Goal: Task Accomplishment & Management: Complete application form

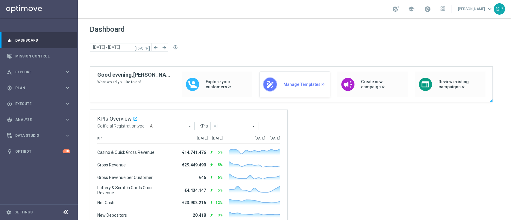
click at [298, 84] on span "Manage Templates" at bounding box center [304, 84] width 43 height 5
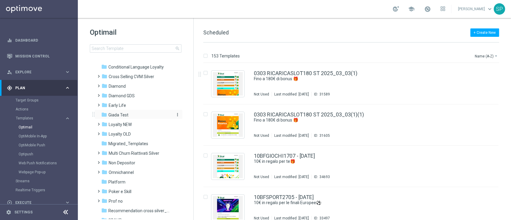
scroll to position [53, 0]
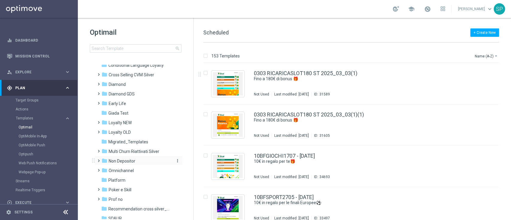
click at [134, 163] on span "Non Depositor" at bounding box center [122, 160] width 27 height 5
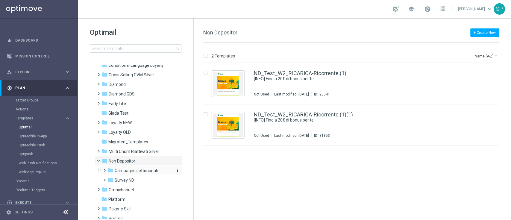
click at [144, 169] on span "Campagne settimanali" at bounding box center [136, 170] width 43 height 5
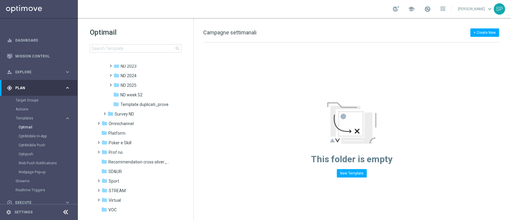
scroll to position [178, 0]
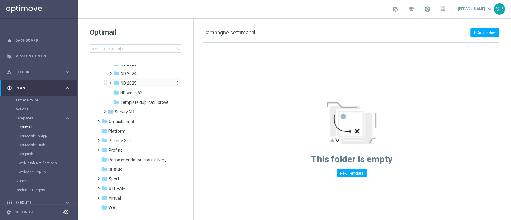
click at [144, 81] on div "folder ND 2025" at bounding box center [142, 83] width 59 height 7
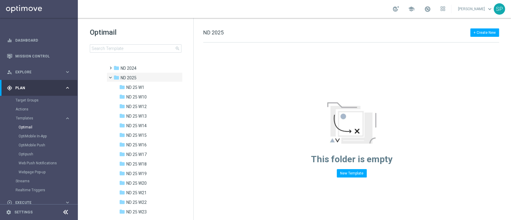
scroll to position [170, 0]
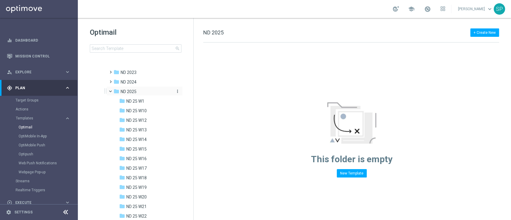
click at [175, 91] on icon "more_vert" at bounding box center [177, 91] width 5 height 5
click at [197, 83] on span "New Folder" at bounding box center [201, 84] width 18 height 5
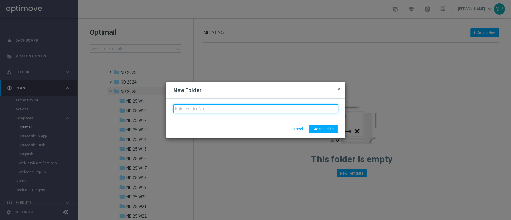
click at [206, 109] on input "text" at bounding box center [255, 108] width 165 height 8
type input "ND 25 W33"
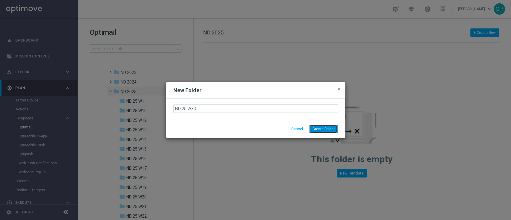
click at [326, 127] on button "Create Folder" at bounding box center [323, 129] width 29 height 8
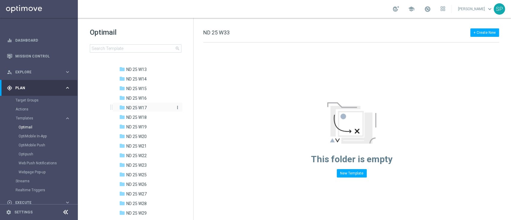
scroll to position [312, 0]
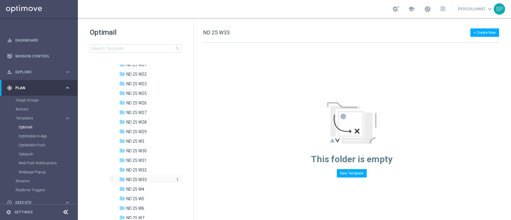
click at [151, 180] on div "folder ND 25 W33" at bounding box center [146, 179] width 54 height 7
click at [152, 171] on div "folder ND 25 W32" at bounding box center [146, 170] width 54 height 7
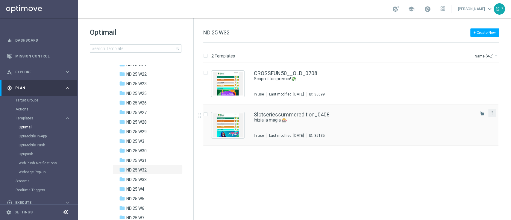
click at [491, 112] on icon "more_vert" at bounding box center [492, 112] width 5 height 5
click at [473, 127] on div "Copy To" at bounding box center [468, 128] width 36 height 4
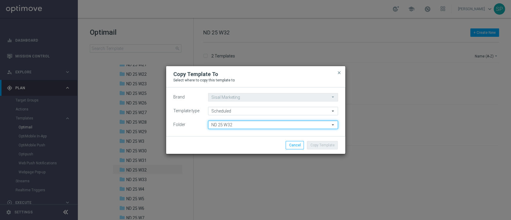
click at [274, 124] on input "ND 25 W32" at bounding box center [273, 125] width 130 height 8
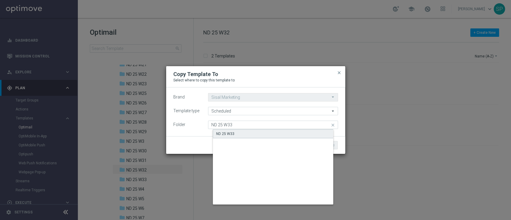
click at [276, 130] on div "ND 25 W33" at bounding box center [278, 133] width 130 height 9
type input "ND 25 W33"
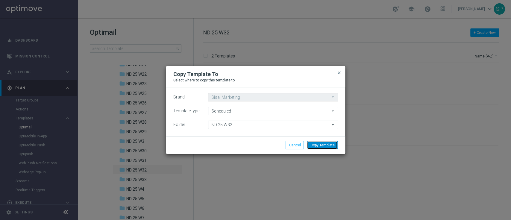
click at [319, 142] on button "Copy Template" at bounding box center [322, 145] width 31 height 8
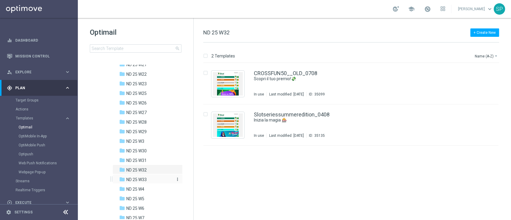
click at [158, 177] on div "folder ND 25 W33" at bounding box center [146, 179] width 54 height 7
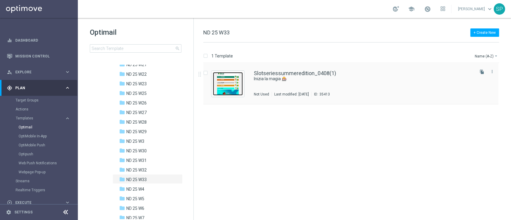
click at [239, 92] on img "Press SPACE to select this row." at bounding box center [228, 83] width 30 height 23
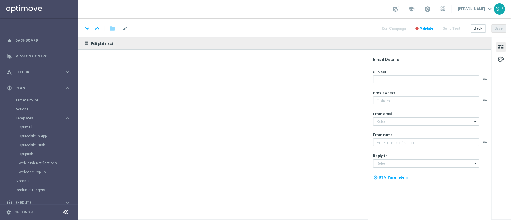
type input "Slotseriessummeredition_0408(1)"
type textarea "15 milioni"
type textarea "SISAL"
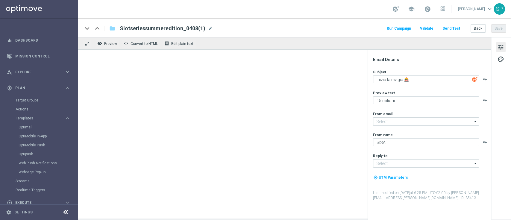
type input "giochidicarte@comunicazioni.sisal.it"
type input "info@sisal.it"
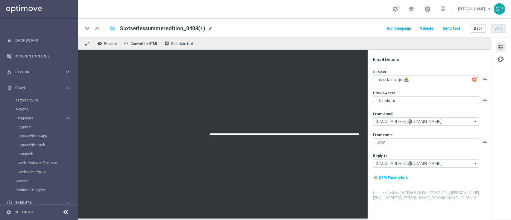
click at [208, 28] on span "mode_edit" at bounding box center [210, 28] width 5 height 5
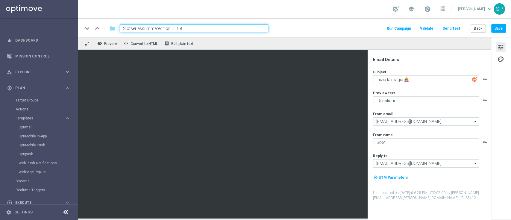
type input "Slotseriessummeredition_1108"
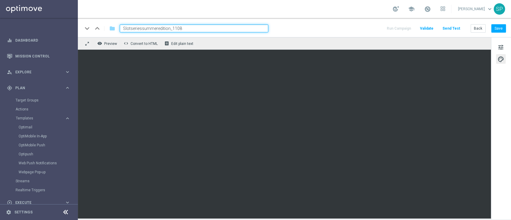
click at [505, 48] on button "tune" at bounding box center [501, 47] width 10 height 10
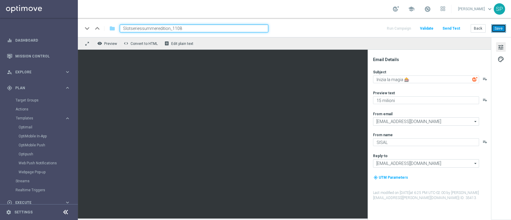
click at [498, 27] on button "Save" at bounding box center [498, 28] width 15 height 8
click at [221, 27] on input "Slotseriessummeredition_1108" at bounding box center [194, 29] width 148 height 8
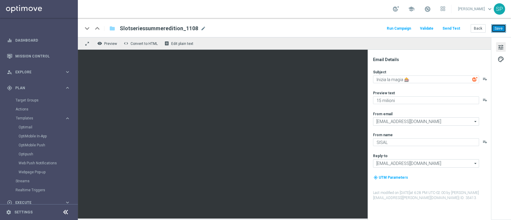
click at [499, 26] on button "Save" at bounding box center [498, 28] width 15 height 8
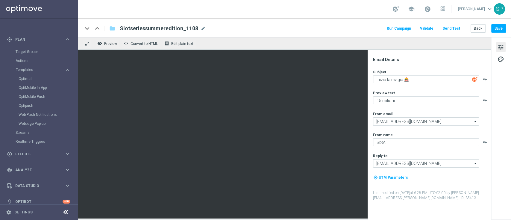
scroll to position [49, 0]
click at [42, 151] on div "play_circle_outline Execute" at bounding box center [36, 153] width 58 height 5
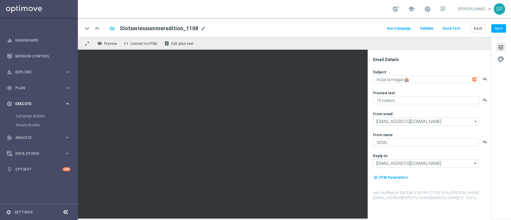
scroll to position [0, 0]
click at [37, 116] on link "Campaign Builder" at bounding box center [39, 116] width 47 height 5
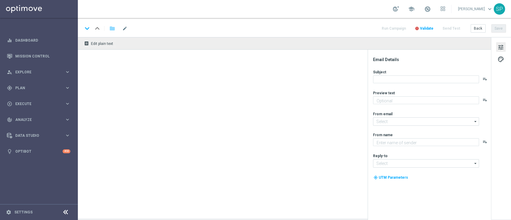
type textarea "15 milioni"
type textarea "SISAL"
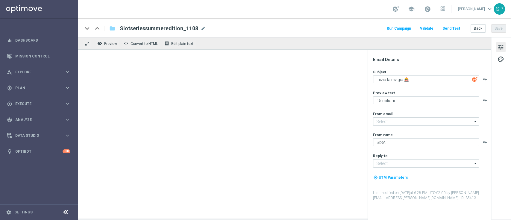
type input "[EMAIL_ADDRESS][DOMAIN_NAME]"
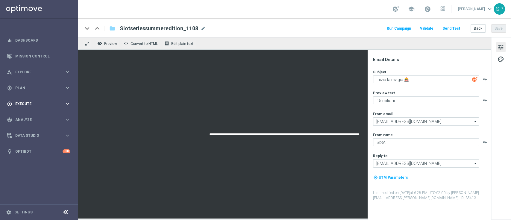
click at [47, 96] on div "play_circle_outline Execute keyboard_arrow_right" at bounding box center [38, 104] width 77 height 16
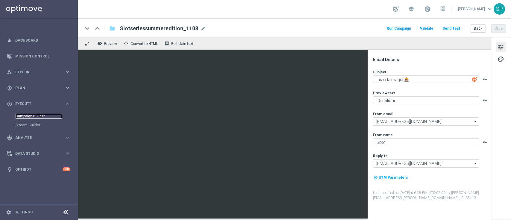
click at [33, 114] on link "Campaign Builder" at bounding box center [39, 116] width 47 height 5
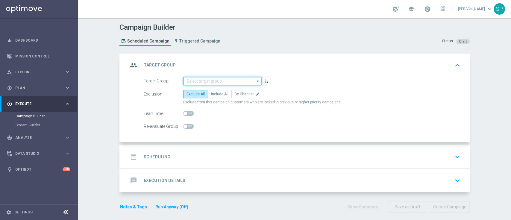
click at [195, 77] on input at bounding box center [222, 81] width 78 height 8
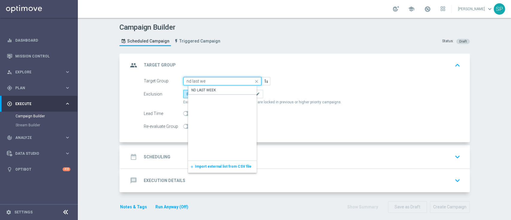
type input "ND LAST WEEK"
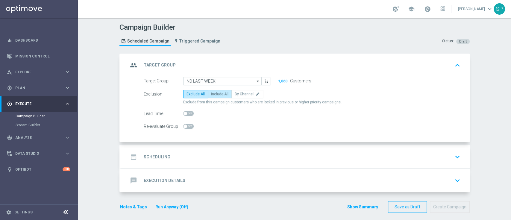
click at [214, 95] on span "Include All" at bounding box center [219, 94] width 17 height 4
click at [214, 95] on input "Include All" at bounding box center [213, 95] width 4 height 4
radio input "true"
click at [198, 154] on div "date_range Scheduling keyboard_arrow_down" at bounding box center [295, 156] width 334 height 11
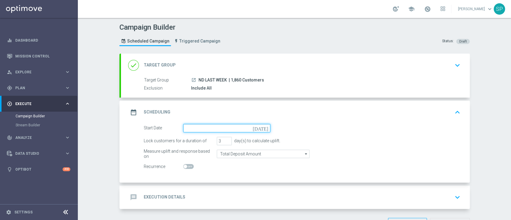
click at [224, 130] on input at bounding box center [226, 128] width 87 height 8
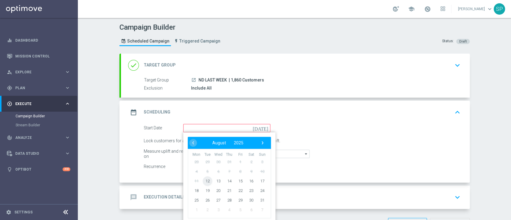
click at [204, 184] on span "12" at bounding box center [207, 181] width 10 height 10
type input "12 Aug 2025"
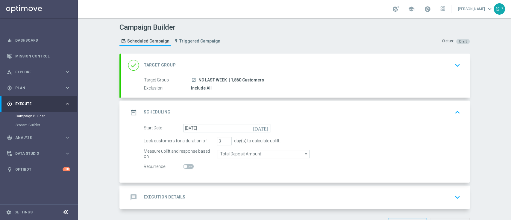
scroll to position [21, 0]
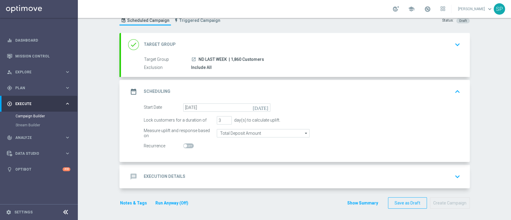
click at [221, 184] on div "message Execution Details keyboard_arrow_down" at bounding box center [295, 176] width 349 height 23
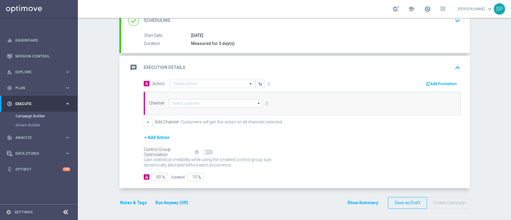
scroll to position [89, 0]
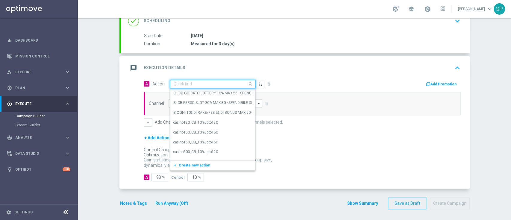
click at [231, 82] on input "text" at bounding box center [206, 84] width 67 height 5
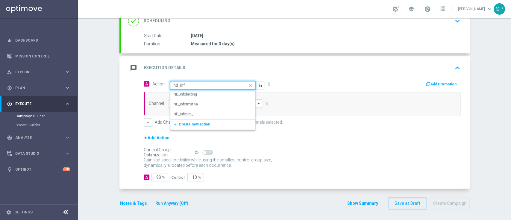
type input "nd_info"
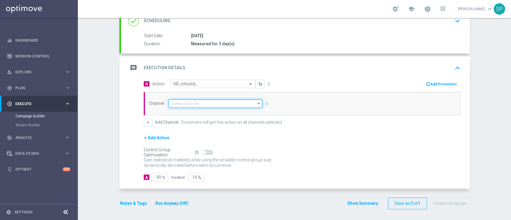
click at [223, 104] on input at bounding box center [215, 103] width 94 height 8
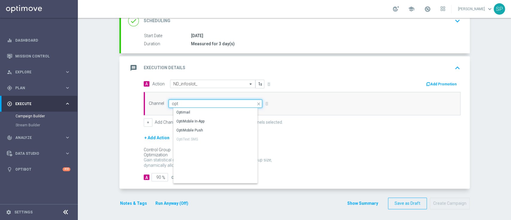
type input "Optimail"
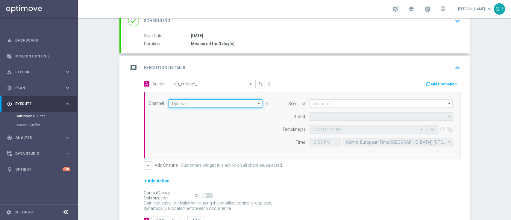
type input "Sisal Marketing"
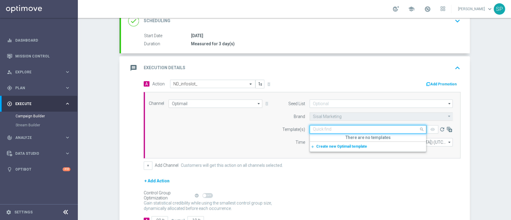
click at [331, 127] on input "text" at bounding box center [362, 129] width 98 height 5
paste input "Slotseriessummeredition_1108"
click at [337, 138] on label "Slotseriessummeredition_1108" at bounding box center [337, 138] width 48 height 5
type input "Slotseriessummeredition_1108"
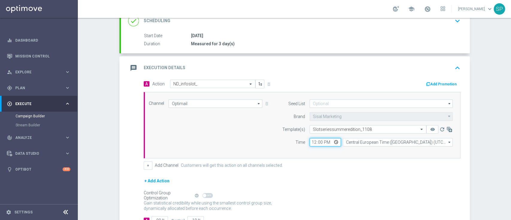
click at [309, 141] on input "12:00" at bounding box center [324, 142] width 31 height 8
type input "19:00"
click at [144, 164] on button "+" at bounding box center [148, 165] width 9 height 8
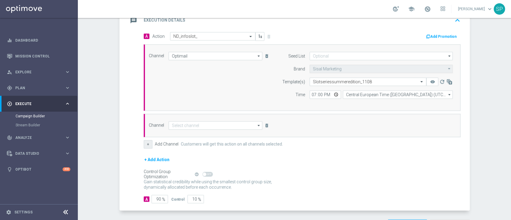
scroll to position [137, 0]
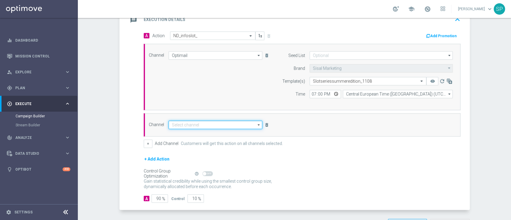
click at [226, 126] on input at bounding box center [215, 125] width 94 height 8
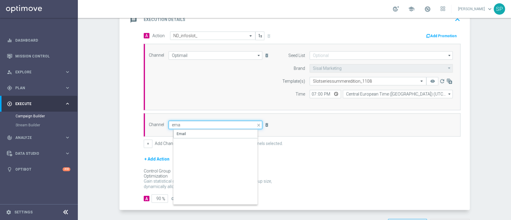
type input "Email"
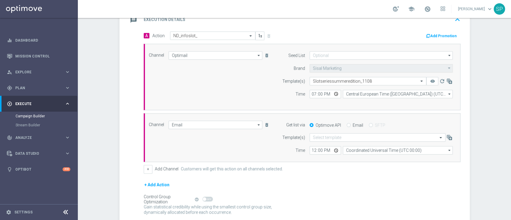
click at [352, 125] on label "Email" at bounding box center [357, 124] width 10 height 5
click at [349, 125] on input "Email" at bounding box center [348, 126] width 4 height 4
radio input "true"
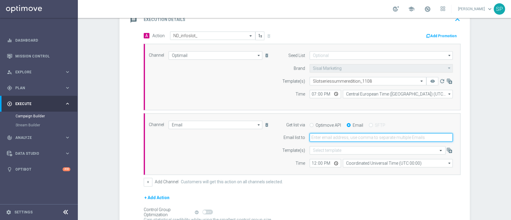
click at [346, 133] on input "email" at bounding box center [380, 137] width 143 height 8
type input "serena.piraino@sisal.it"
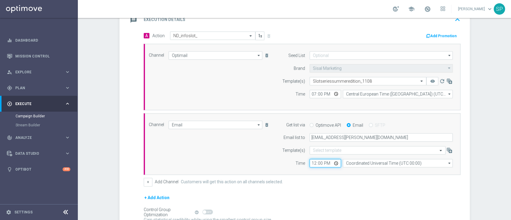
click at [309, 163] on input "12:00" at bounding box center [324, 163] width 31 height 8
type input "19:00"
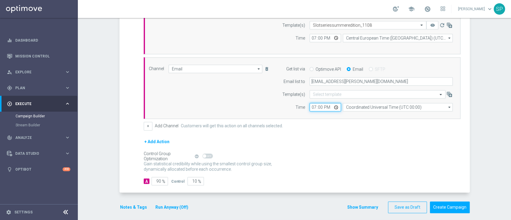
scroll to position [197, 0]
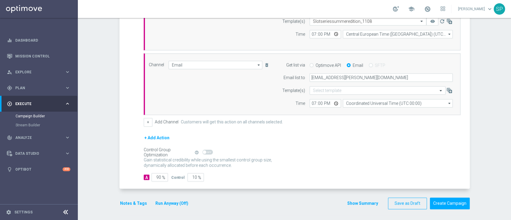
click at [133, 200] on button "Notes & Tags" at bounding box center [133, 203] width 28 height 7
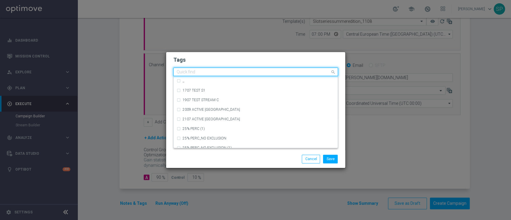
click at [254, 74] on input "text" at bounding box center [253, 72] width 153 height 5
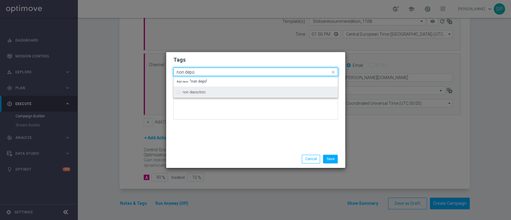
type input "non depo"
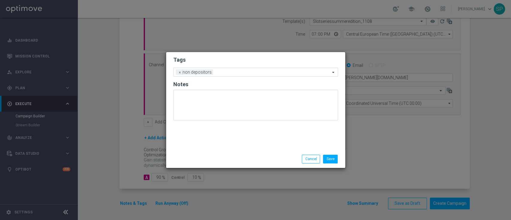
click at [256, 123] on div at bounding box center [255, 107] width 165 height 35
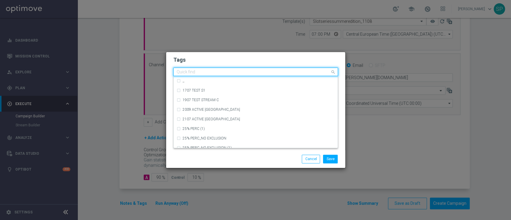
click at [275, 74] on input "text" at bounding box center [253, 72] width 153 height 5
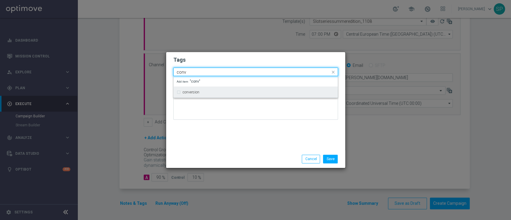
type input "conv"
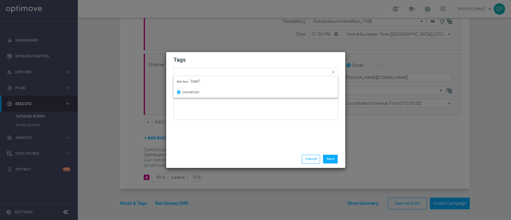
click at [274, 135] on div "Tags Quick find × non depositors × conversion conversion Add item "conv" Notes" at bounding box center [255, 101] width 179 height 98
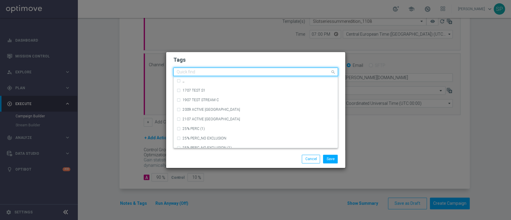
click at [280, 74] on input "text" at bounding box center [253, 72] width 153 height 5
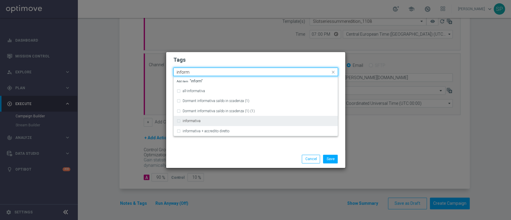
type input "inform"
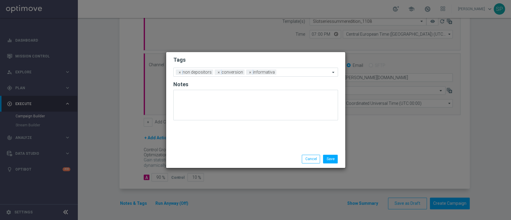
click at [293, 54] on div "Tags Add a new tag × non depositors × conversion × informativa Notes" at bounding box center [255, 101] width 179 height 98
click at [282, 78] on form "Tags Add a new tag × non depositors × conversion × informativa Notes" at bounding box center [255, 90] width 165 height 70
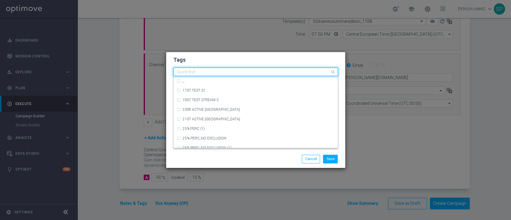
click at [289, 76] on div "Quick find × non depositors × conversion × informativa" at bounding box center [255, 72] width 165 height 8
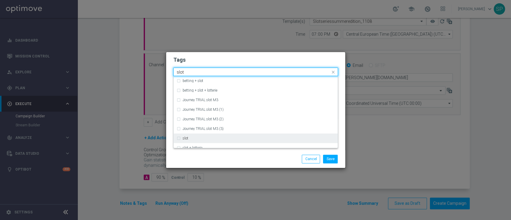
type input "slot"
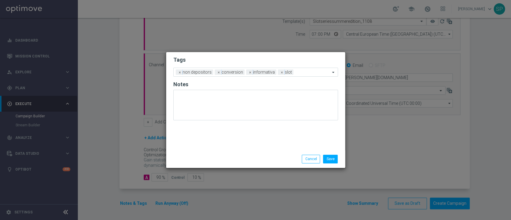
click at [310, 62] on h2 "Tags" at bounding box center [255, 59] width 165 height 7
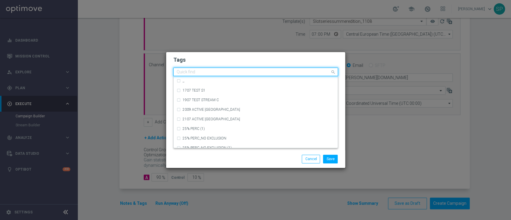
click at [312, 73] on input "text" at bounding box center [253, 72] width 153 height 5
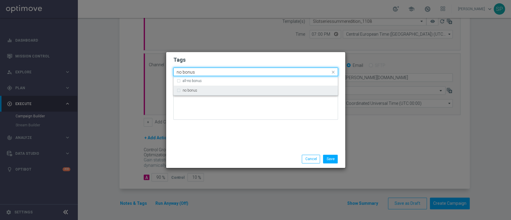
type input "no bonus"
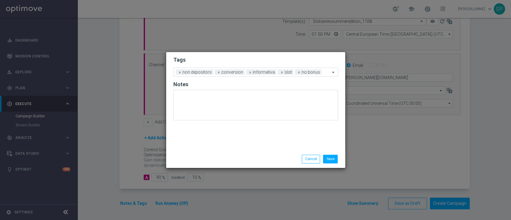
click at [328, 150] on div "Save Cancel" at bounding box center [255, 158] width 179 height 17
click at [330, 157] on button "Save" at bounding box center [330, 159] width 15 height 8
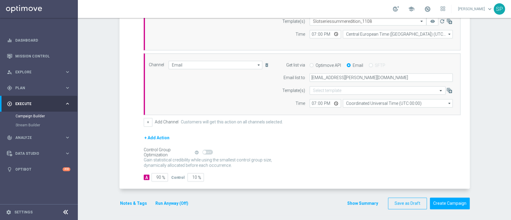
click at [360, 200] on button "Show Summary" at bounding box center [362, 203] width 31 height 7
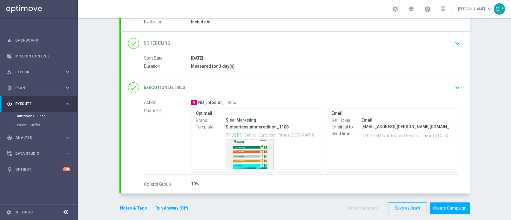
scroll to position [71, 0]
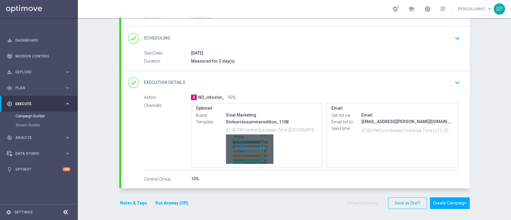
click at [247, 159] on div "Template preview" at bounding box center [249, 148] width 47 height 29
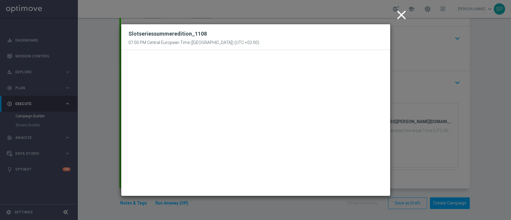
click at [404, 13] on icon "close" at bounding box center [401, 14] width 15 height 15
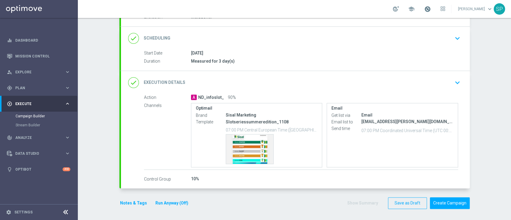
click at [430, 6] on span at bounding box center [427, 9] width 7 height 7
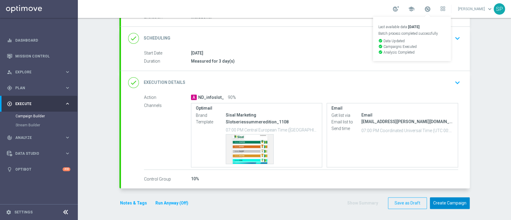
click at [452, 199] on button "Create Campaign" at bounding box center [450, 203] width 40 height 12
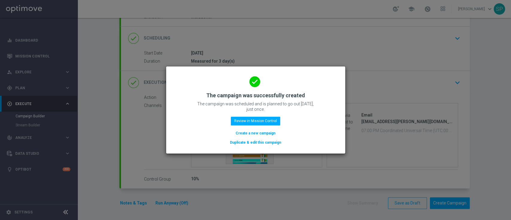
click at [262, 133] on button "Create a new campaign" at bounding box center [255, 133] width 41 height 7
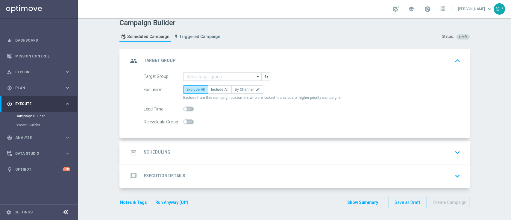
scroll to position [0, 0]
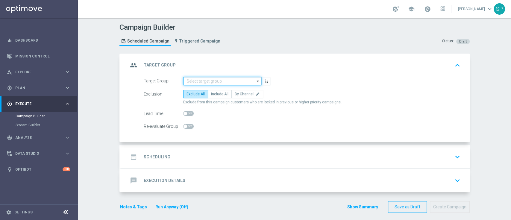
click at [211, 78] on input at bounding box center [222, 81] width 78 height 8
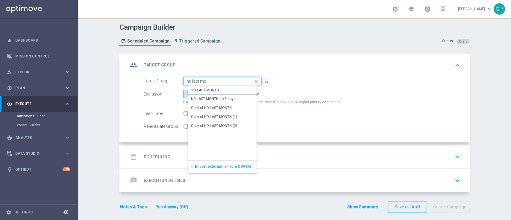
type input "ND LAST MONTH"
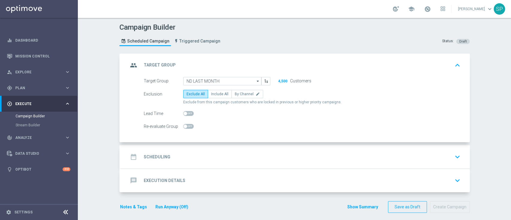
click at [308, 72] on div "group Target Group keyboard_arrow_up" at bounding box center [295, 65] width 349 height 23
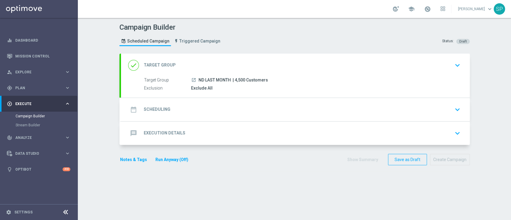
click at [243, 82] on span "| 4,500 Customers" at bounding box center [249, 79] width 35 height 5
click at [258, 77] on span "| 4,500 Customers" at bounding box center [249, 79] width 35 height 5
click at [455, 63] on icon "keyboard_arrow_down" at bounding box center [457, 65] width 9 height 9
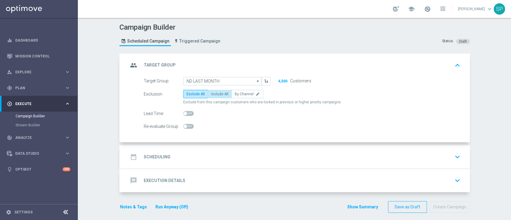
click at [217, 93] on span "Include All" at bounding box center [219, 94] width 17 height 4
click at [215, 93] on input "Include All" at bounding box center [213, 95] width 4 height 4
radio input "true"
click at [256, 156] on div "date_range Scheduling keyboard_arrow_down" at bounding box center [295, 156] width 334 height 11
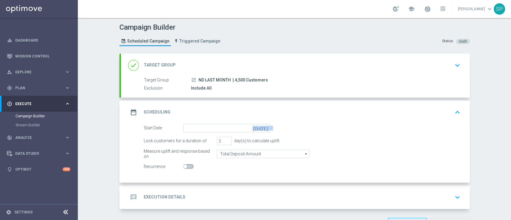
drag, startPoint x: 238, startPoint y: 134, endPoint x: 239, endPoint y: 129, distance: 4.8
click at [239, 129] on form "Start Date today Lock customers for a duration of 3 day(s) to calculate uplift.…" at bounding box center [302, 147] width 317 height 47
click at [239, 129] on input at bounding box center [226, 128] width 87 height 8
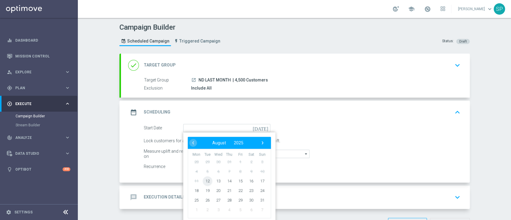
click at [203, 179] on span "12" at bounding box center [207, 181] width 10 height 10
type input "12 Aug 2025"
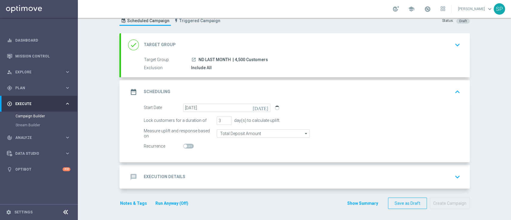
scroll to position [21, 0]
click at [209, 174] on div "message Execution Details keyboard_arrow_down" at bounding box center [295, 176] width 334 height 11
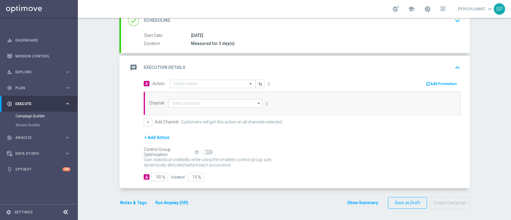
scroll to position [89, 0]
click at [231, 82] on input "text" at bounding box center [206, 84] width 67 height 5
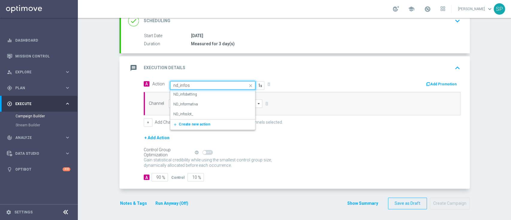
type input "nd_infosl"
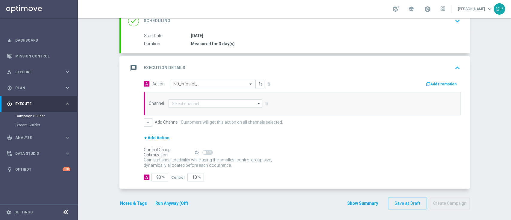
click at [440, 81] on button "Add Promotion" at bounding box center [441, 84] width 33 height 7
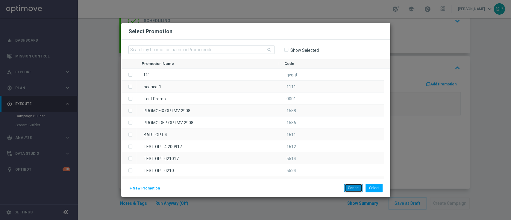
click at [358, 190] on button "Cancel" at bounding box center [353, 188] width 18 height 8
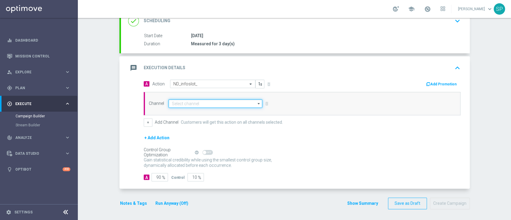
click at [234, 104] on input at bounding box center [215, 103] width 94 height 8
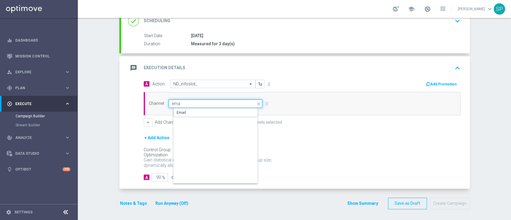
type input "Email"
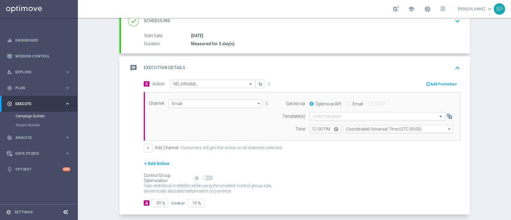
click at [346, 103] on input "Email" at bounding box center [348, 104] width 4 height 4
radio input "true"
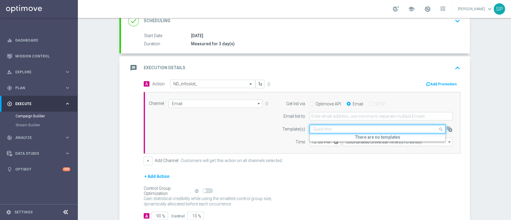
click at [333, 131] on div "Quick find" at bounding box center [377, 129] width 136 height 8
paste input "Slotseriessummeredition_1108"
type input "Slotseriessummeredition_1108"
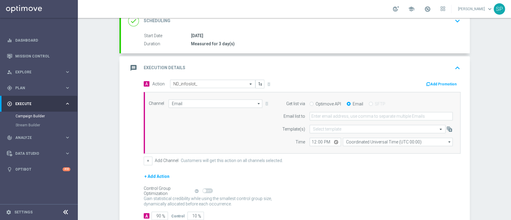
click at [312, 161] on div "+ Add Channel Customers will get this action on all channels selected." at bounding box center [302, 160] width 317 height 8
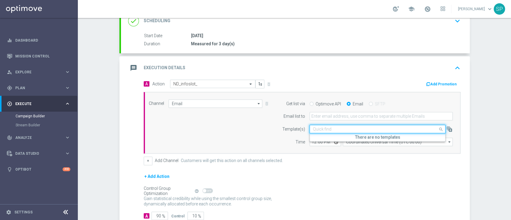
click at [326, 130] on input "text" at bounding box center [371, 129] width 117 height 5
paste input "Slotseriessummeredition_1108"
type input "Slotseriessummeredition_1108"
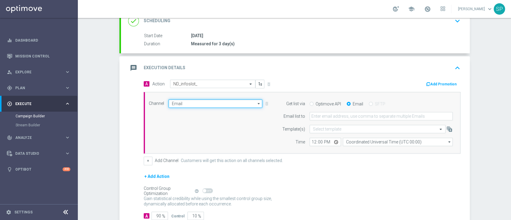
click at [204, 99] on input "Email" at bounding box center [215, 103] width 94 height 8
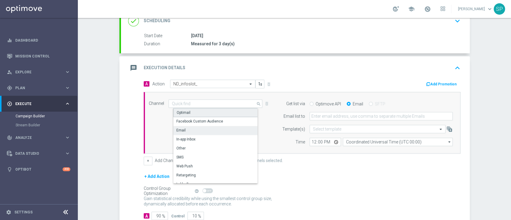
click at [203, 115] on div "Optimail" at bounding box center [217, 112] width 89 height 9
type input "Optimail"
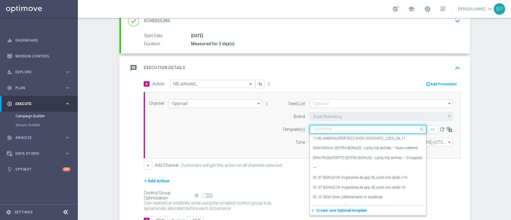
click at [339, 130] on input "text" at bounding box center [362, 129] width 98 height 5
paste input "Slotseriessummeredition_1108"
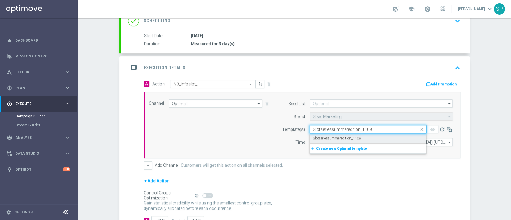
click at [342, 137] on label "Slotseriessummeredition_1108" at bounding box center [337, 138] width 48 height 5
type input "Slotseriessummeredition_1108"
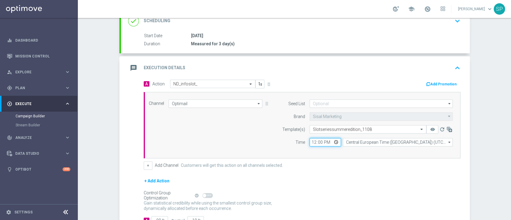
click at [311, 142] on input "12:00" at bounding box center [324, 142] width 31 height 8
type input "18:43"
click at [146, 164] on button "+" at bounding box center [148, 165] width 9 height 8
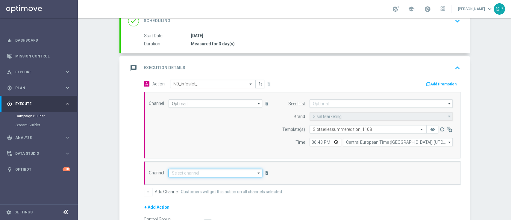
click at [196, 169] on input at bounding box center [215, 173] width 94 height 8
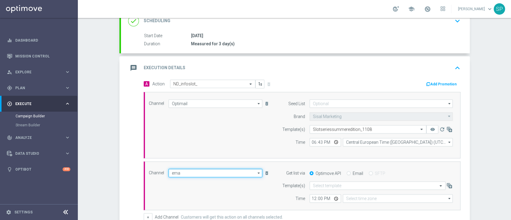
type input "Email"
type input "Coordinated Universal Time (UTC 00:00)"
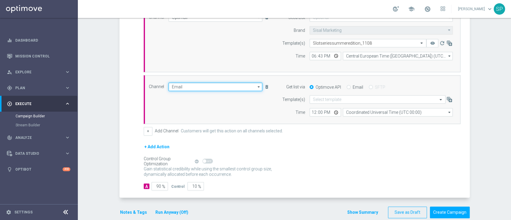
scroll to position [175, 0]
click at [347, 86] on div "Email" at bounding box center [354, 86] width 16 height 5
click at [346, 86] on input "Email" at bounding box center [348, 88] width 4 height 4
radio input "true"
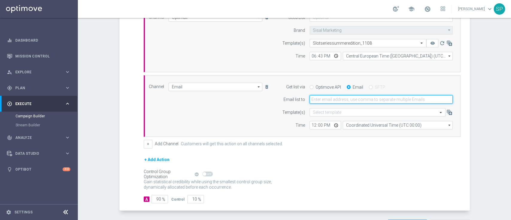
click at [339, 97] on input "email" at bounding box center [380, 99] width 143 height 8
type input "serena.piraino@sisal.it"
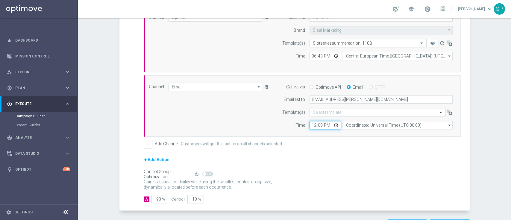
click at [311, 124] on input "12:00" at bounding box center [324, 125] width 31 height 8
type input "18:43"
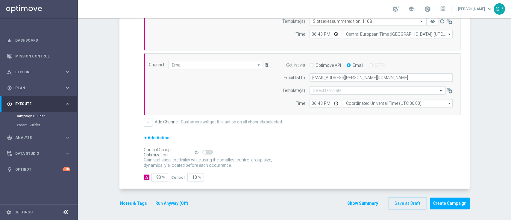
click at [141, 202] on button "Notes & Tags" at bounding box center [133, 203] width 28 height 7
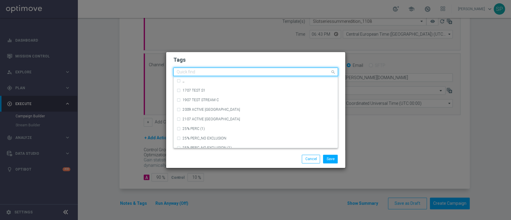
click at [233, 73] on input "text" at bounding box center [253, 72] width 153 height 5
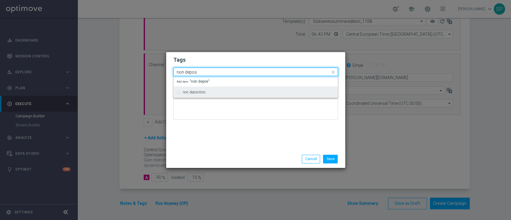
type input "non depos"
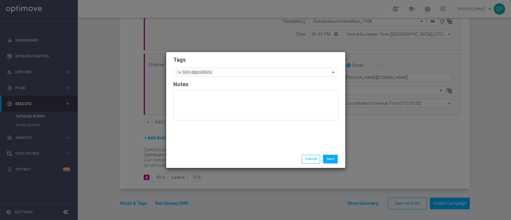
click at [224, 142] on div "Tags Add a new tag × non depositors Notes" at bounding box center [255, 101] width 179 height 98
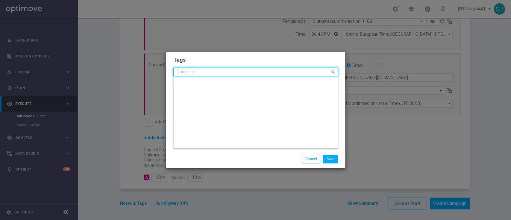
scroll to position [0, 0]
click at [252, 75] on input "text" at bounding box center [253, 72] width 153 height 5
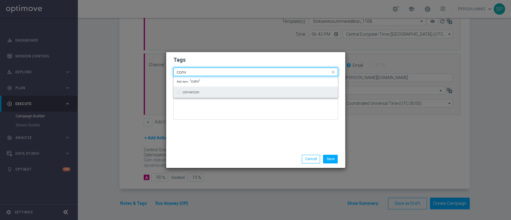
type input "conv"
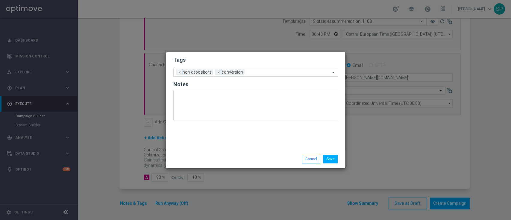
click at [275, 58] on h2 "Tags" at bounding box center [255, 59] width 165 height 7
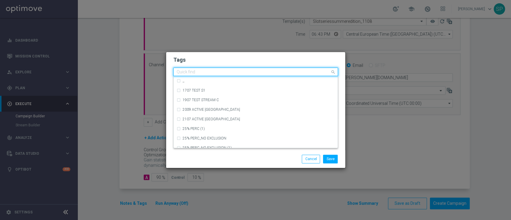
click at [273, 73] on input "text" at bounding box center [253, 72] width 153 height 5
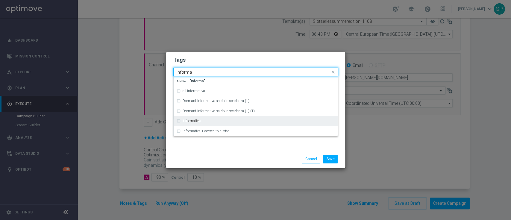
type input "informa"
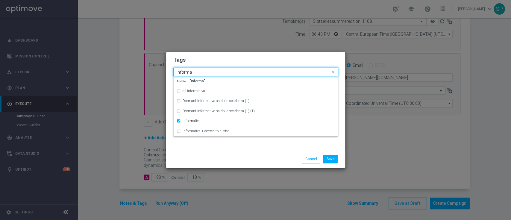
drag, startPoint x: 276, startPoint y: 70, endPoint x: 285, endPoint y: 62, distance: 11.0
click at [285, 62] on form "Tags Quick find × non depositors × conversion × informativa informa all-informa…" at bounding box center [255, 89] width 165 height 69
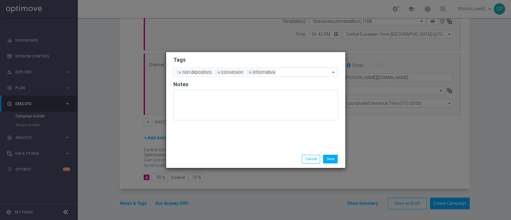
click at [285, 62] on h2 "Tags" at bounding box center [255, 59] width 165 height 7
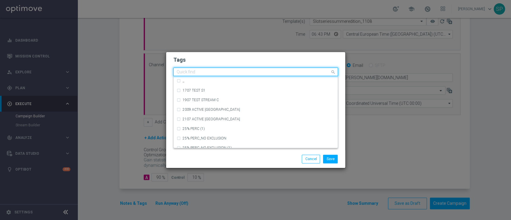
click at [288, 73] on input "text" at bounding box center [253, 72] width 153 height 5
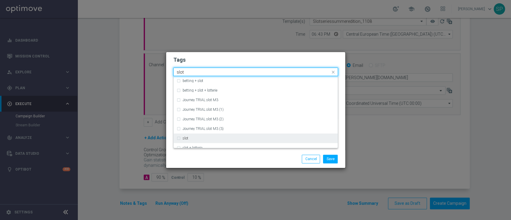
type input "slot"
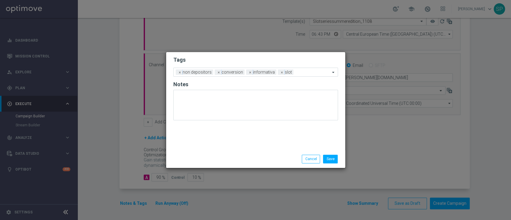
click at [300, 61] on h2 "Tags" at bounding box center [255, 59] width 165 height 7
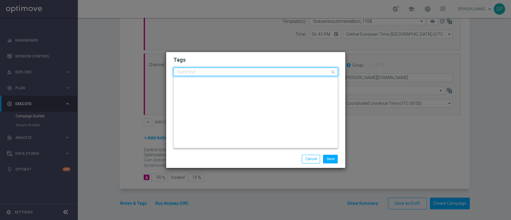
click at [303, 75] on div at bounding box center [253, 73] width 154 height 6
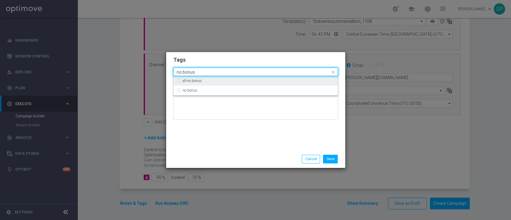
type input "no bonus"
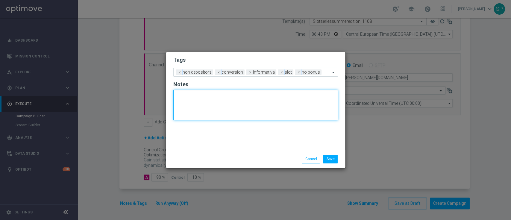
click at [313, 119] on textarea at bounding box center [255, 105] width 165 height 31
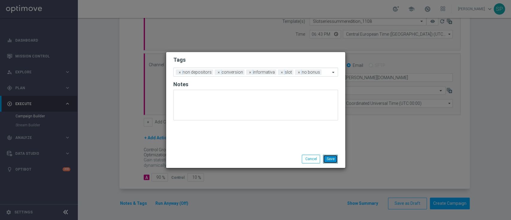
click at [330, 155] on button "Save" at bounding box center [330, 159] width 15 height 8
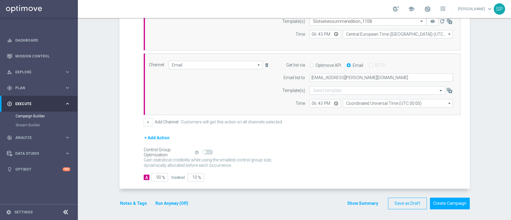
click at [352, 202] on button "Show Summary" at bounding box center [362, 203] width 31 height 7
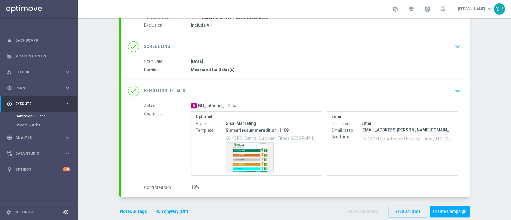
scroll to position [71, 0]
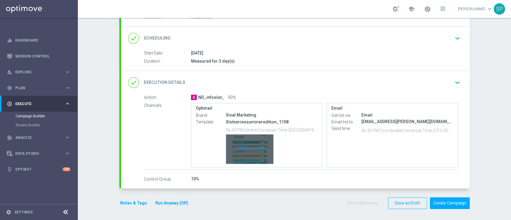
click at [257, 152] on div "Template preview" at bounding box center [249, 148] width 47 height 29
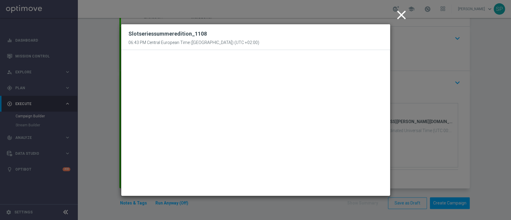
click at [404, 13] on icon "close" at bounding box center [401, 14] width 15 height 15
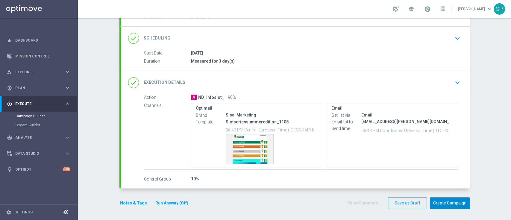
click at [447, 203] on button "Create Campaign" at bounding box center [450, 203] width 40 height 12
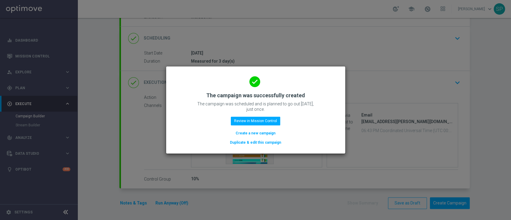
click at [257, 131] on button "Create a new campaign" at bounding box center [255, 133] width 41 height 7
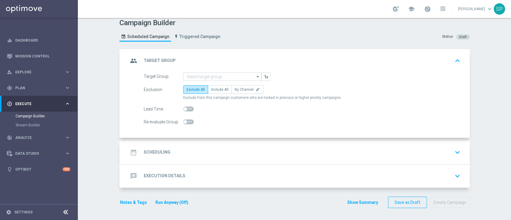
scroll to position [0, 0]
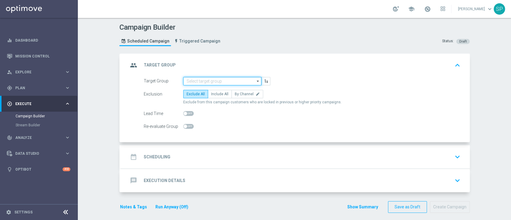
click at [241, 80] on input at bounding box center [222, 81] width 78 height 8
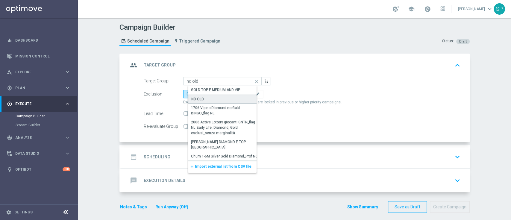
click at [218, 98] on div "ND OLD" at bounding box center [224, 99] width 73 height 9
type input "ND OLD"
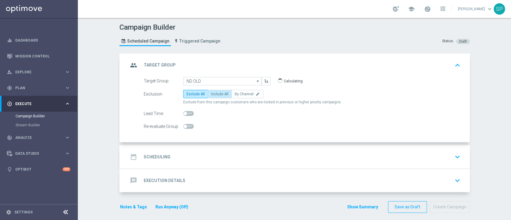
click at [218, 95] on span "Include All" at bounding box center [219, 94] width 17 height 4
click at [215, 95] on input "Include All" at bounding box center [213, 95] width 4 height 4
radio input "true"
click at [157, 156] on h2 "Scheduling" at bounding box center [157, 157] width 27 height 6
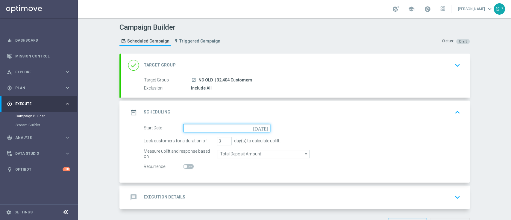
click at [235, 129] on input at bounding box center [226, 128] width 87 height 8
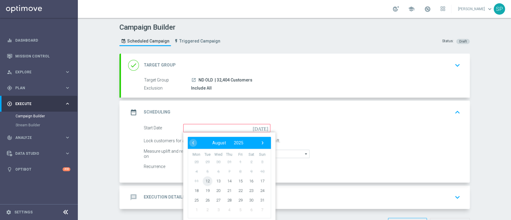
click at [205, 180] on span "12" at bounding box center [207, 181] width 10 height 10
type input "12 Aug 2025"
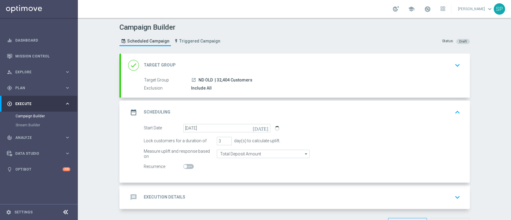
click at [224, 198] on div "message Execution Details keyboard_arrow_down" at bounding box center [295, 196] width 334 height 11
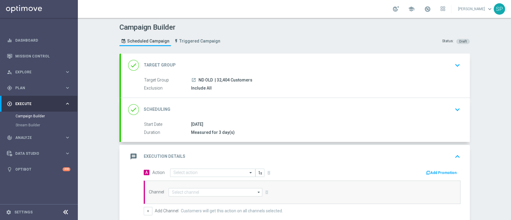
scroll to position [89, 0]
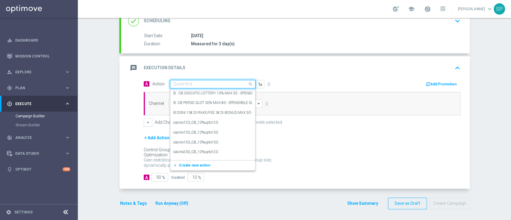
click at [227, 82] on input "text" at bounding box center [206, 84] width 67 height 5
paste input "Slotseriessummeredition_1108"
type input "Slotseriessummeredition_1108"
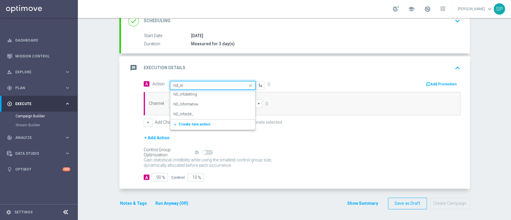
type input "nd_inf"
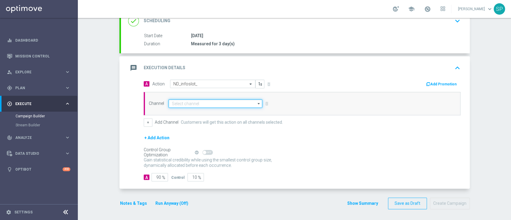
click at [235, 105] on input at bounding box center [215, 103] width 94 height 8
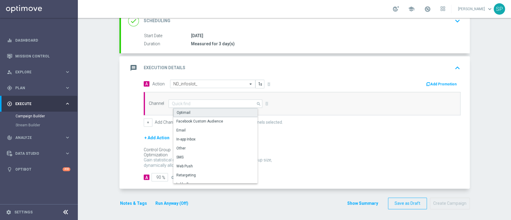
click at [227, 109] on div "Optimail" at bounding box center [217, 112] width 89 height 9
type input "Optimail"
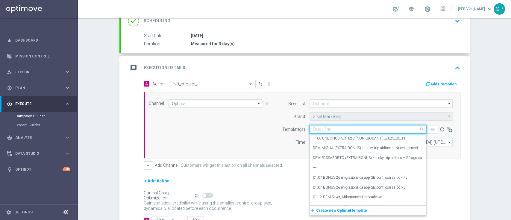
click at [348, 130] on input "text" at bounding box center [362, 129] width 98 height 5
paste input "Slotseriessummeredition_1108"
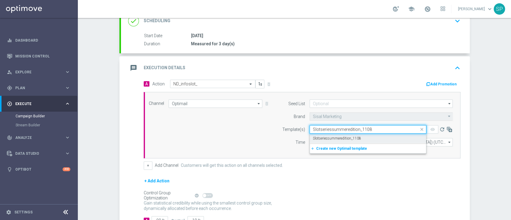
click at [345, 139] on label "Slotseriessummeredition_1108" at bounding box center [337, 138] width 48 height 5
type input "Slotseriessummeredition_1108"
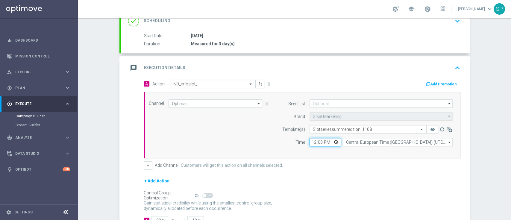
click at [310, 144] on input "12:00" at bounding box center [324, 142] width 31 height 8
type input "18:00"
click at [310, 144] on input "time" at bounding box center [324, 142] width 31 height 8
type input "19:00"
click at [144, 165] on button "+" at bounding box center [148, 165] width 9 height 8
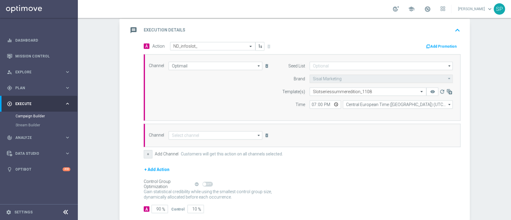
scroll to position [133, 0]
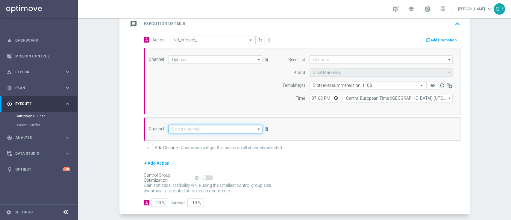
click at [241, 130] on input at bounding box center [215, 129] width 94 height 8
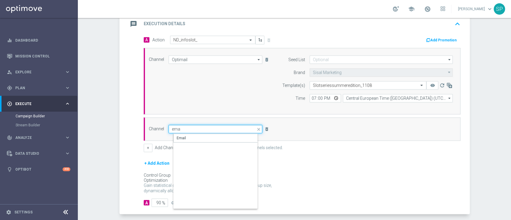
type input "Email"
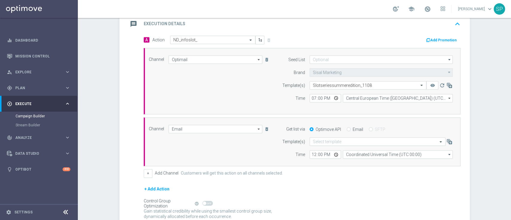
click at [355, 127] on label "Email" at bounding box center [357, 129] width 10 height 5
click at [350, 128] on input "Email" at bounding box center [348, 130] width 4 height 4
radio input "true"
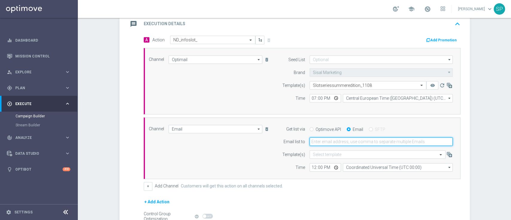
click at [332, 141] on input "email" at bounding box center [380, 141] width 143 height 8
type input "serena.piraino@sisal.it"
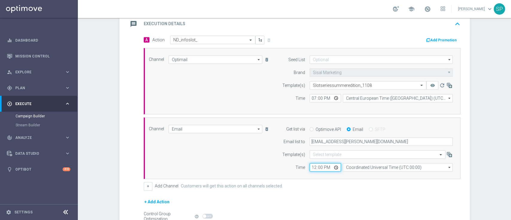
click at [312, 168] on input "12:00" at bounding box center [324, 167] width 31 height 8
type input "19:00"
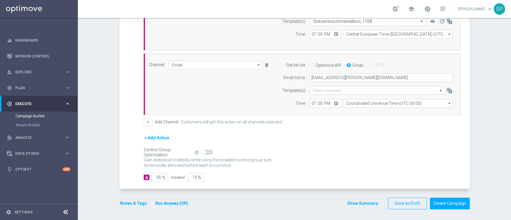
click at [136, 202] on button "Notes & Tags" at bounding box center [133, 203] width 28 height 7
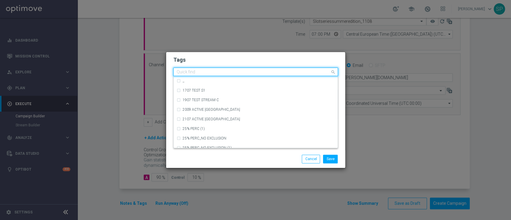
click at [254, 72] on input "text" at bounding box center [253, 72] width 153 height 5
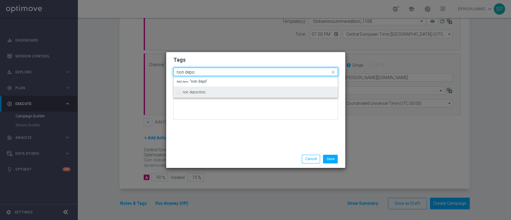
type input "non depo"
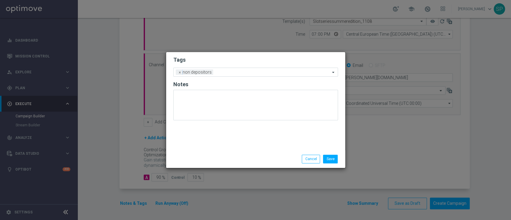
click at [270, 62] on h2 "Tags" at bounding box center [255, 59] width 165 height 7
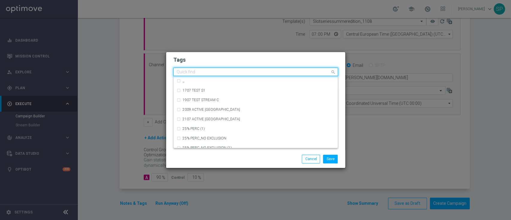
click at [268, 71] on input "text" at bounding box center [253, 72] width 153 height 5
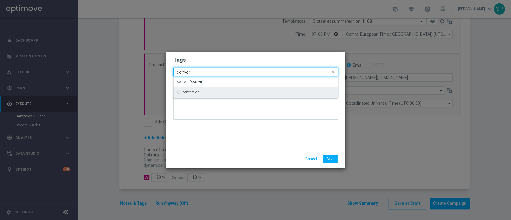
type input "conver"
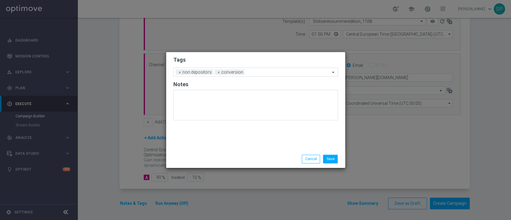
click at [284, 61] on h2 "Tags" at bounding box center [255, 59] width 165 height 7
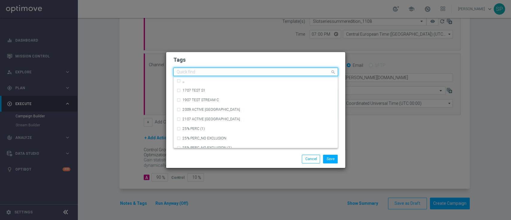
click at [275, 73] on input "text" at bounding box center [253, 72] width 153 height 5
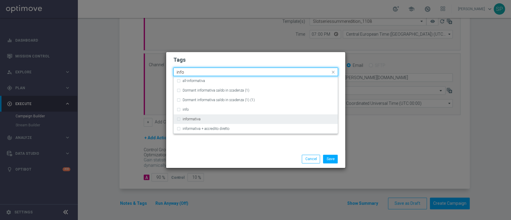
type input "info"
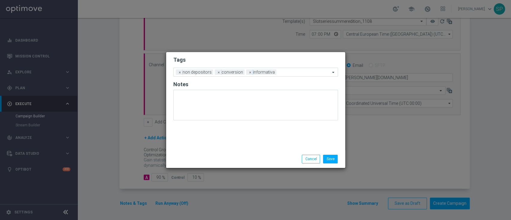
click at [304, 56] on form "Tags Add a new tag × non depositors × conversion × informativa Notes" at bounding box center [255, 90] width 165 height 70
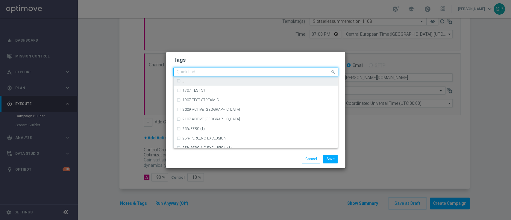
click at [304, 76] on ng-select "Quick find × non depositors × conversion × informativa ,, 1707 TEST S1 1907 TES…" at bounding box center [255, 72] width 165 height 8
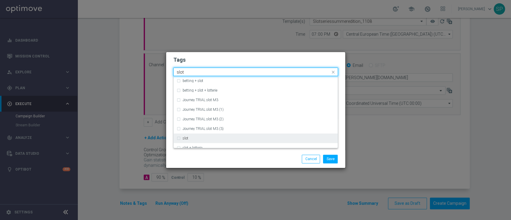
type input "slot"
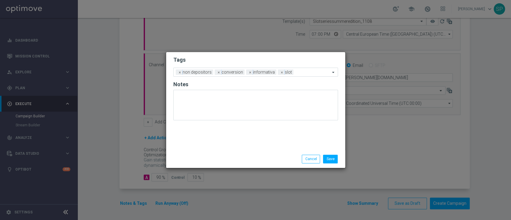
click at [315, 61] on h2 "Tags" at bounding box center [255, 59] width 165 height 7
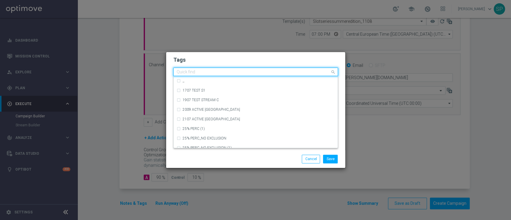
click at [316, 71] on input "text" at bounding box center [253, 72] width 153 height 5
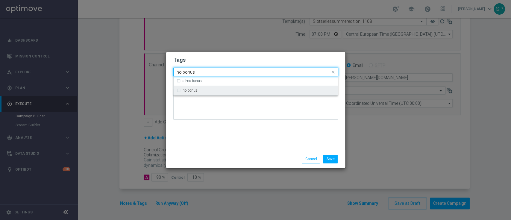
click at [315, 91] on div "no bonus" at bounding box center [259, 91] width 152 height 4
type input "no bonus"
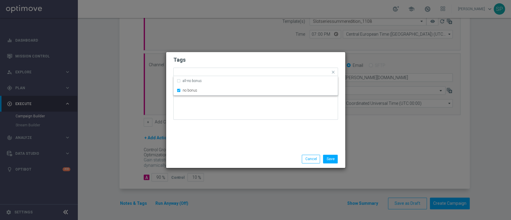
click at [296, 136] on div "Tags Quick find × non depositors × conversion × informativa × slot × no bonus a…" at bounding box center [255, 101] width 179 height 98
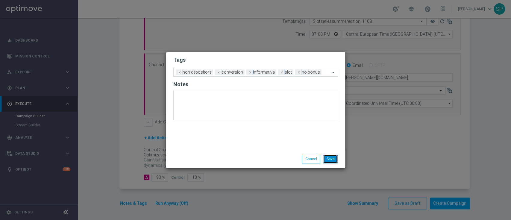
click at [327, 158] on button "Save" at bounding box center [330, 159] width 15 height 8
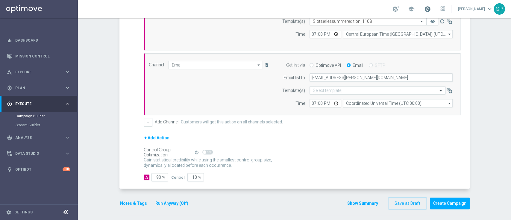
click at [431, 10] on span at bounding box center [427, 9] width 7 height 7
click at [363, 202] on button "Show Summary" at bounding box center [362, 203] width 31 height 7
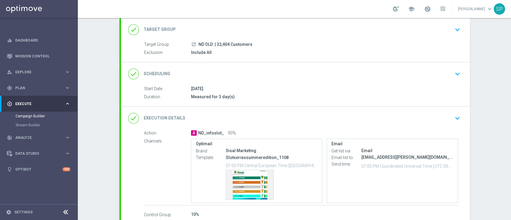
scroll to position [71, 0]
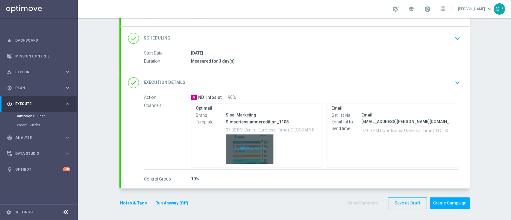
click at [239, 145] on div "Template preview" at bounding box center [249, 148] width 47 height 29
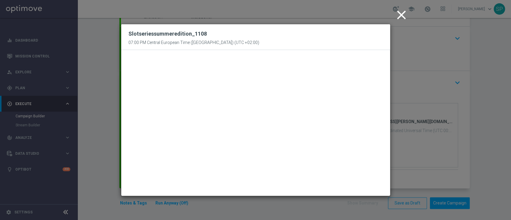
click at [405, 18] on icon "close" at bounding box center [401, 14] width 15 height 15
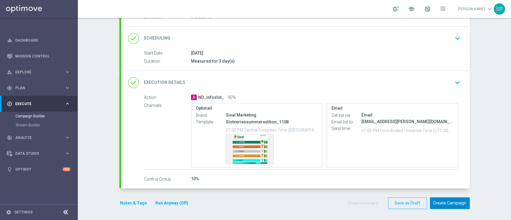
click at [460, 205] on button "Create Campaign" at bounding box center [450, 203] width 40 height 12
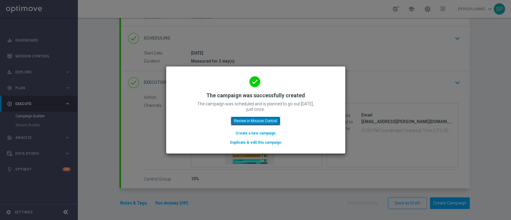
click at [254, 120] on button "Review in Mission Control" at bounding box center [255, 121] width 49 height 8
